Goal: Navigation & Orientation: Find specific page/section

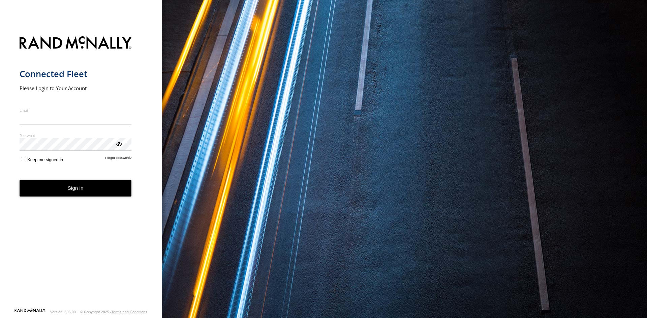
type input "**********"
click at [99, 196] on button "Sign in" at bounding box center [76, 188] width 112 height 17
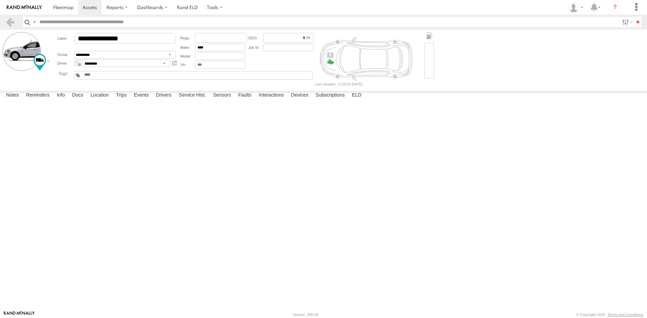
drag, startPoint x: 0, startPoint y: 0, endPoint x: 478, endPoint y: 166, distance: 506.1
click at [0, 0] on div at bounding box center [0, 0] width 0 height 0
click at [65, 9] on span at bounding box center [63, 7] width 20 height 6
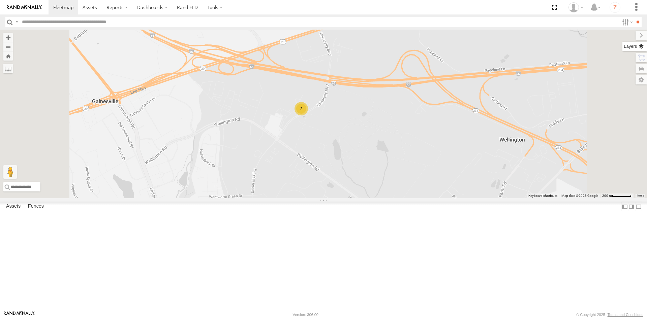
click at [645, 47] on label at bounding box center [634, 46] width 25 height 9
click at [0, 0] on span "Basemaps" at bounding box center [0, 0] width 0 height 0
click at [0, 0] on span "Satellite + Roadmap" at bounding box center [0, 0] width 0 height 0
